Goal: Task Accomplishment & Management: Manage account settings

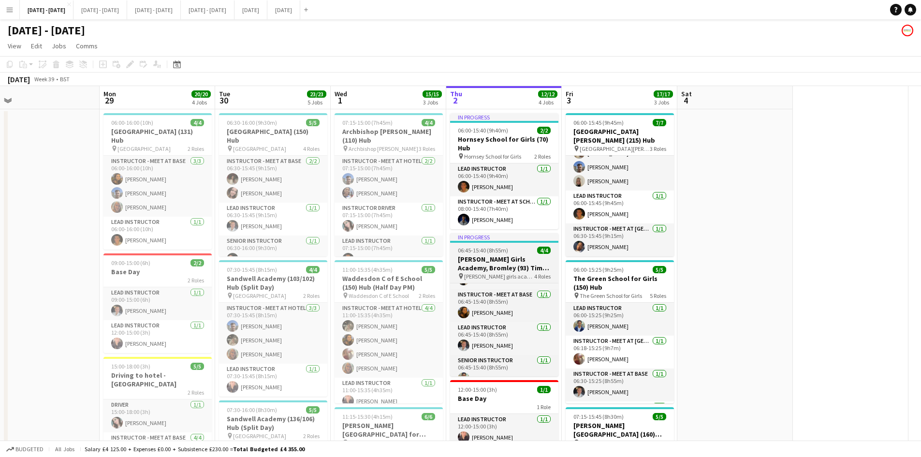
scroll to position [16, 0]
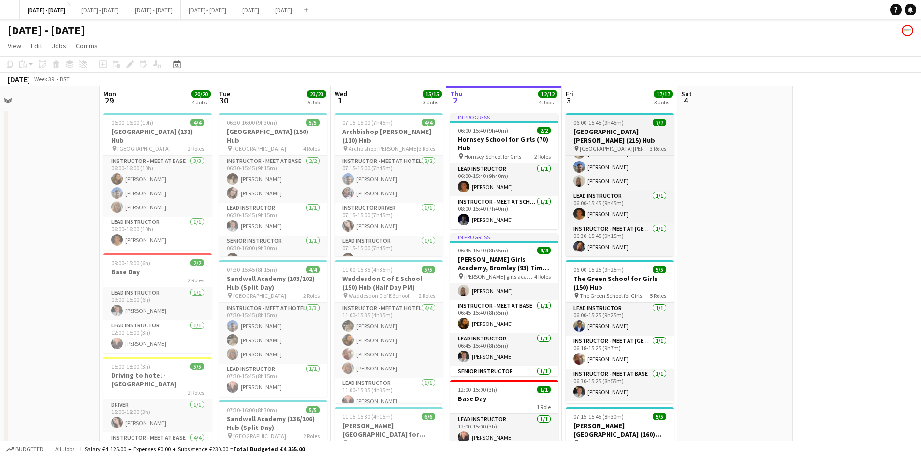
click at [635, 119] on div "06:00-15:45 (9h45m) 7/7" at bounding box center [620, 122] width 108 height 7
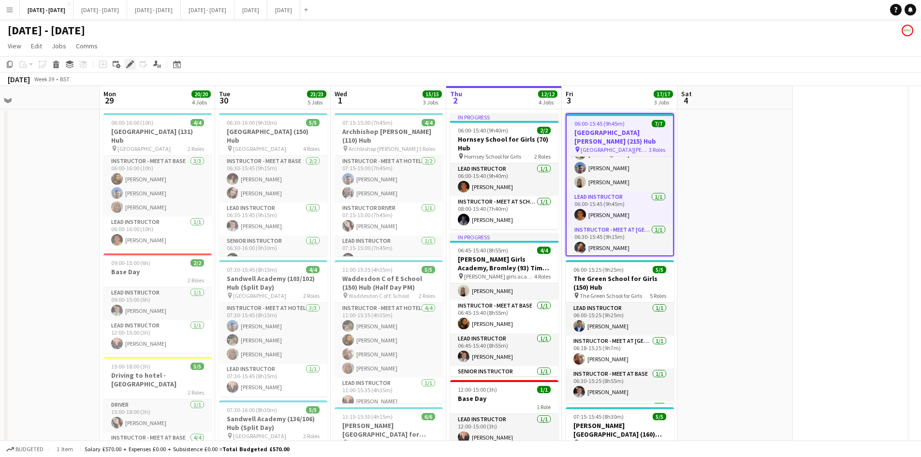
click at [129, 61] on icon "Edit" at bounding box center [130, 64] width 8 height 8
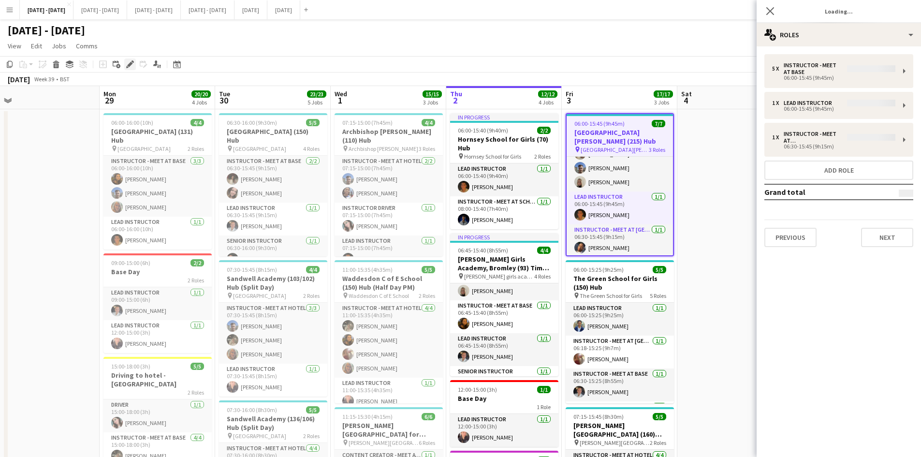
type input "**********"
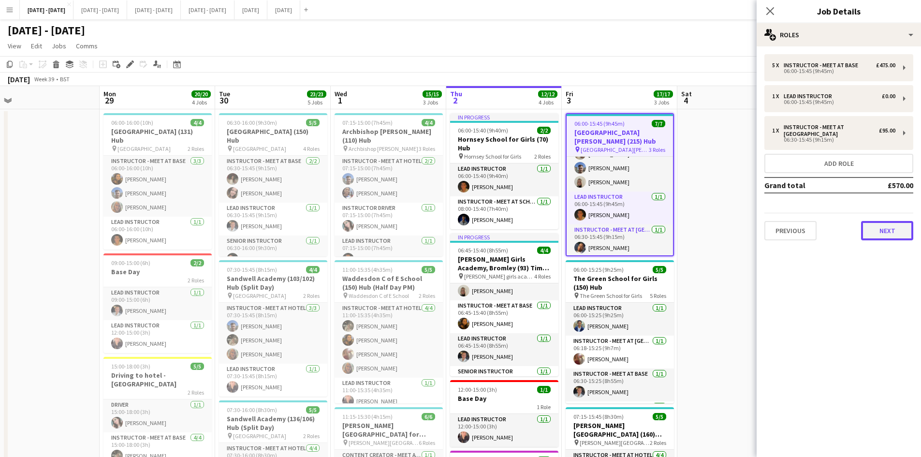
click at [882, 231] on button "Next" at bounding box center [887, 230] width 52 height 19
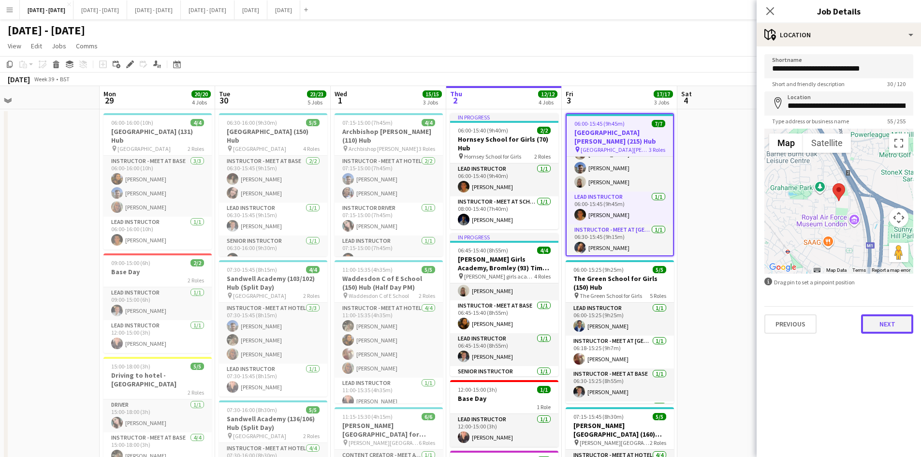
click at [885, 323] on button "Next" at bounding box center [887, 323] width 52 height 19
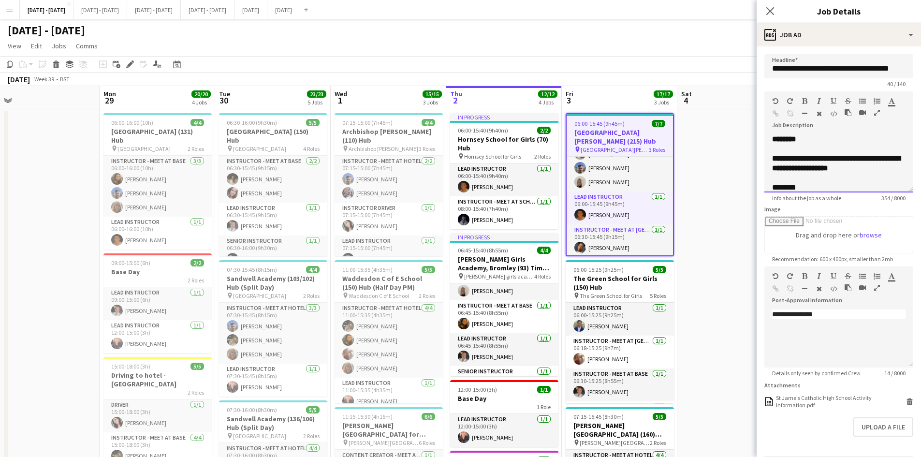
click at [805, 148] on div "**********" at bounding box center [838, 163] width 149 height 58
click at [765, 8] on icon "Close pop-in" at bounding box center [769, 10] width 9 height 9
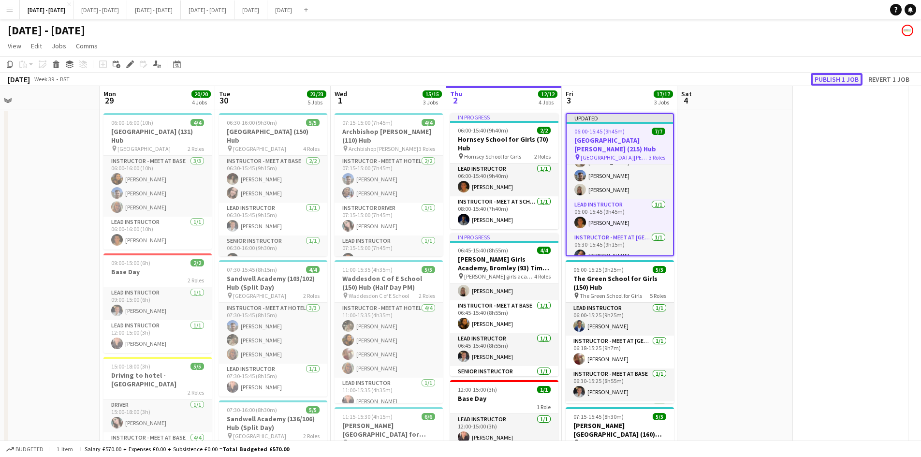
click at [830, 81] on button "Publish 1 job" at bounding box center [837, 79] width 52 height 13
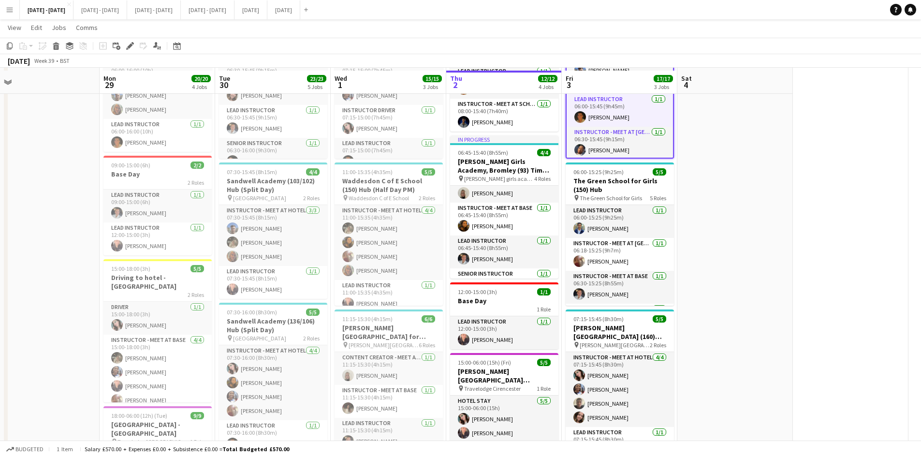
scroll to position [145, 0]
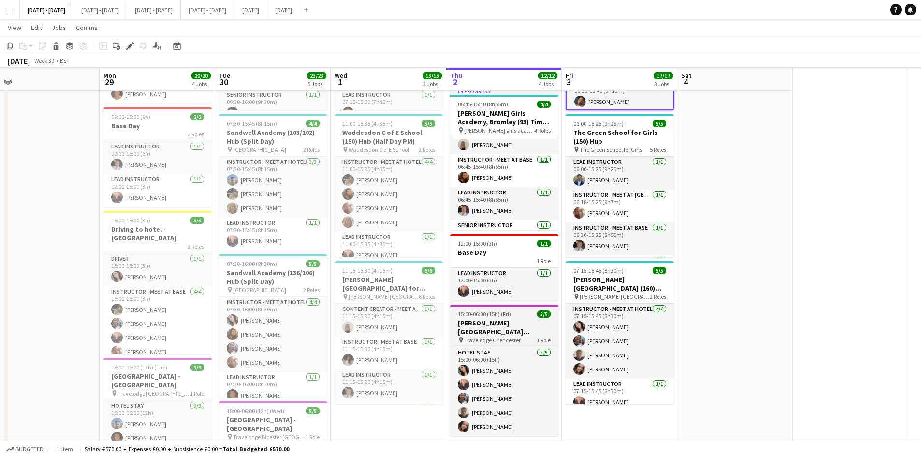
click at [519, 312] on div "15:00-06:00 (15h) (Fri) 5/5" at bounding box center [504, 313] width 108 height 7
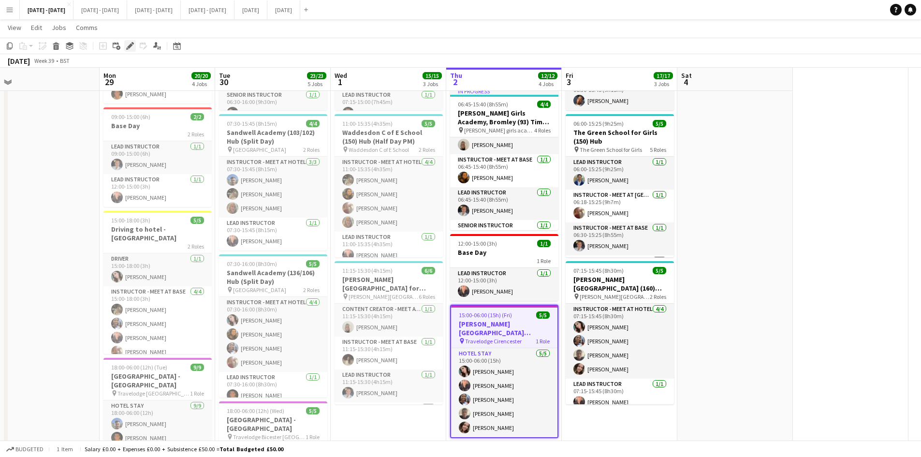
click at [130, 45] on icon at bounding box center [129, 46] width 5 height 5
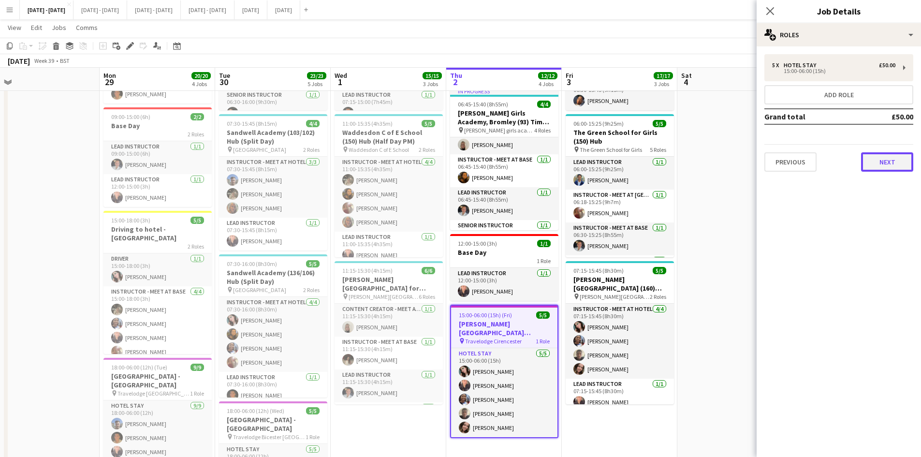
click at [882, 161] on button "Next" at bounding box center [887, 161] width 52 height 19
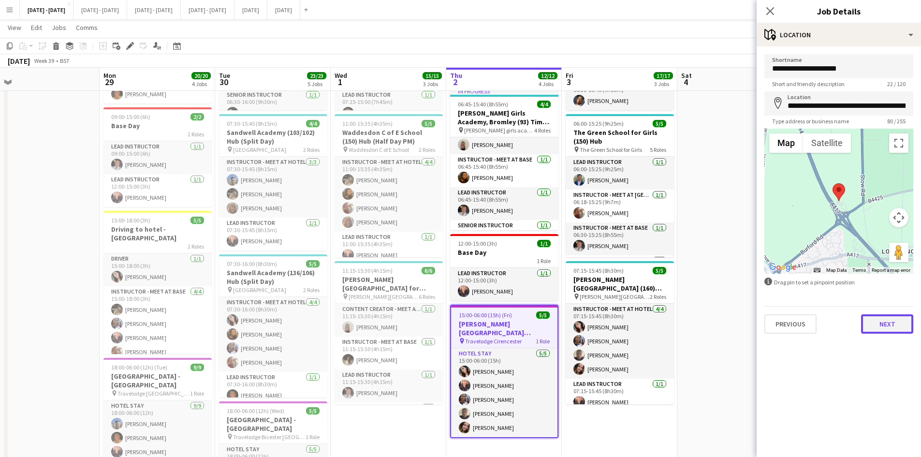
click at [887, 326] on button "Next" at bounding box center [887, 323] width 52 height 19
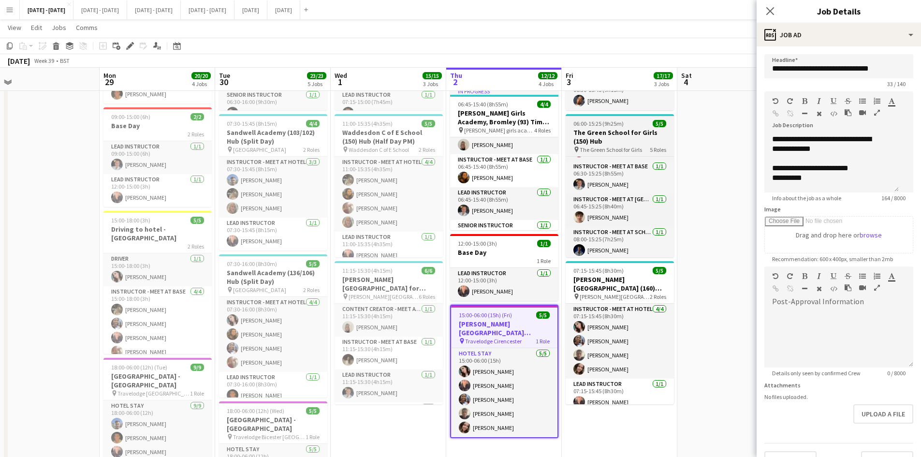
scroll to position [64, 0]
